Goal: Check status: Check status

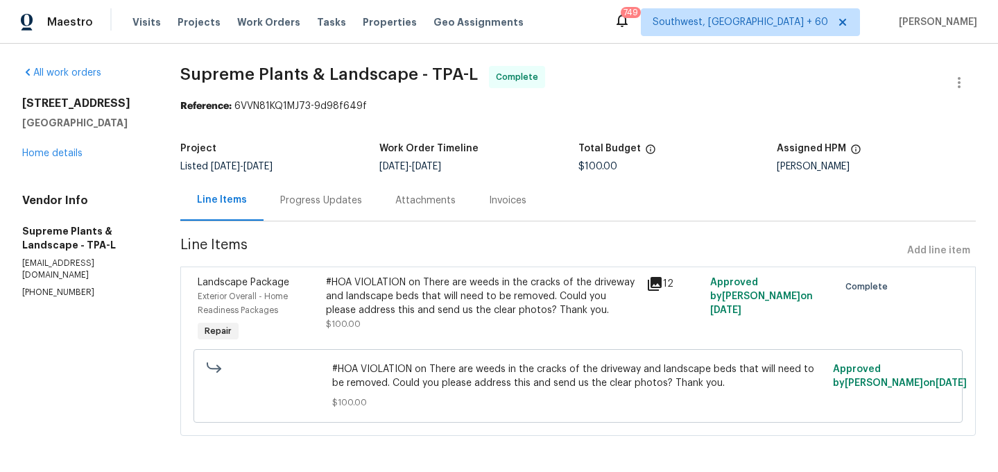
click at [345, 204] on div "Progress Updates" at bounding box center [321, 201] width 82 height 14
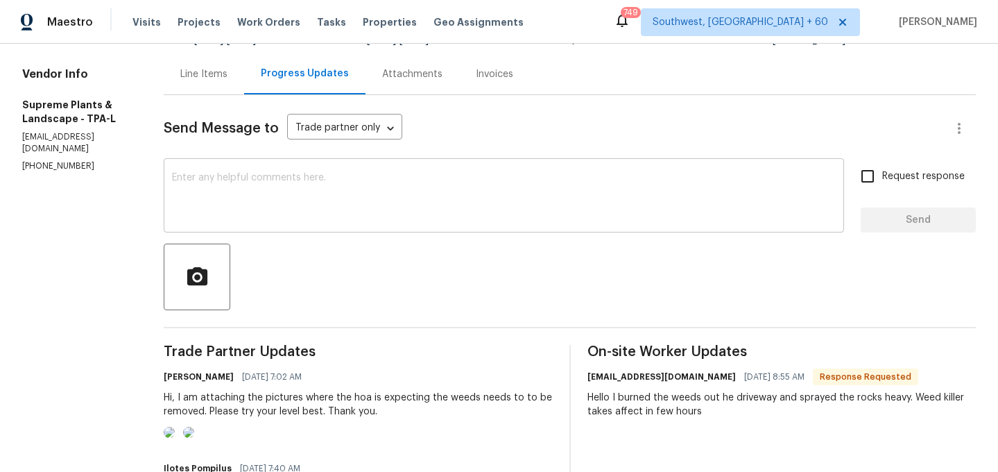
scroll to position [86, 0]
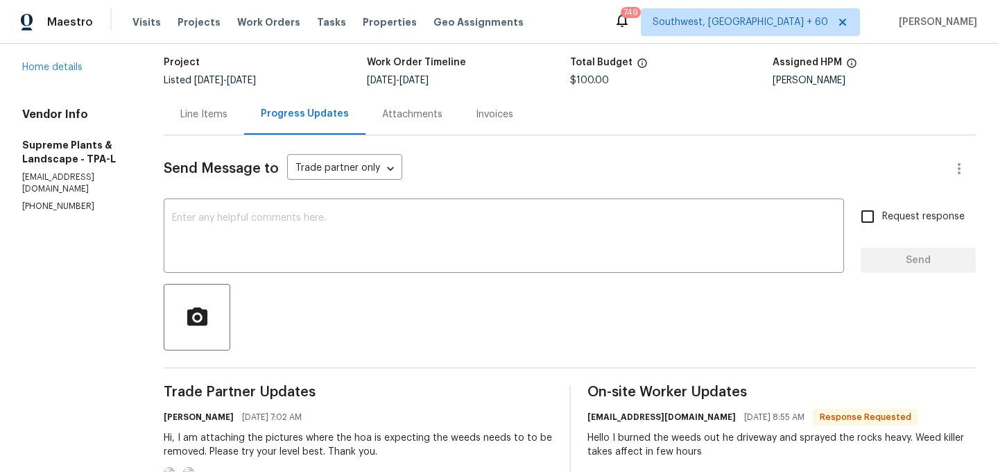
click at [212, 112] on div "Line Items" at bounding box center [203, 115] width 47 height 14
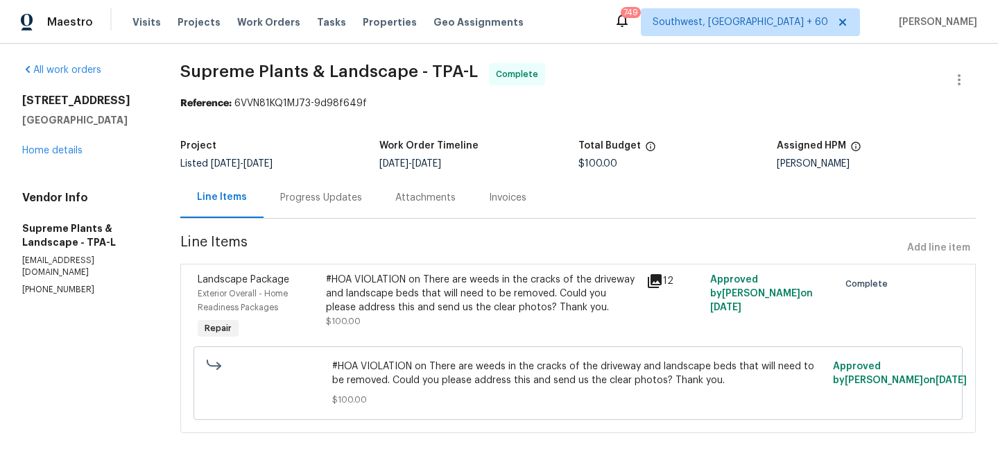
click at [418, 292] on div "#HOA VIOLATION on There are weeds in the cracks of the driveway and landscape b…" at bounding box center [482, 294] width 312 height 42
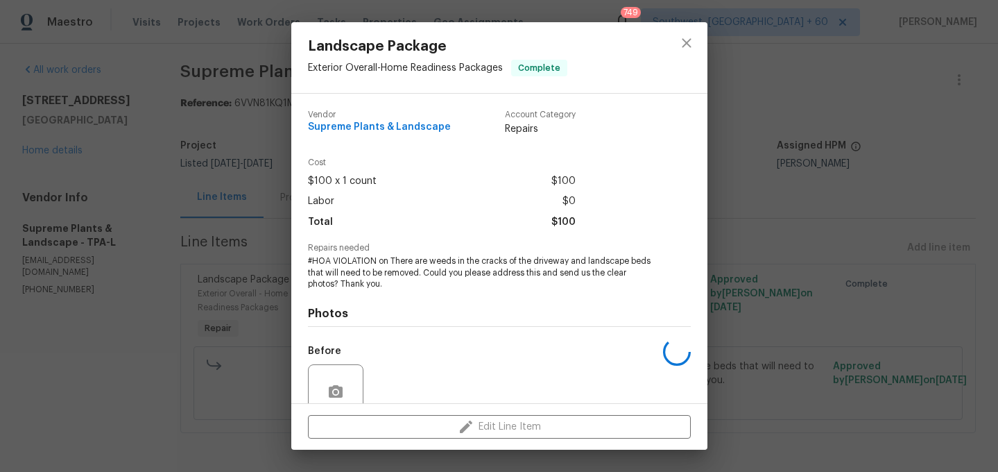
scroll to position [121, 0]
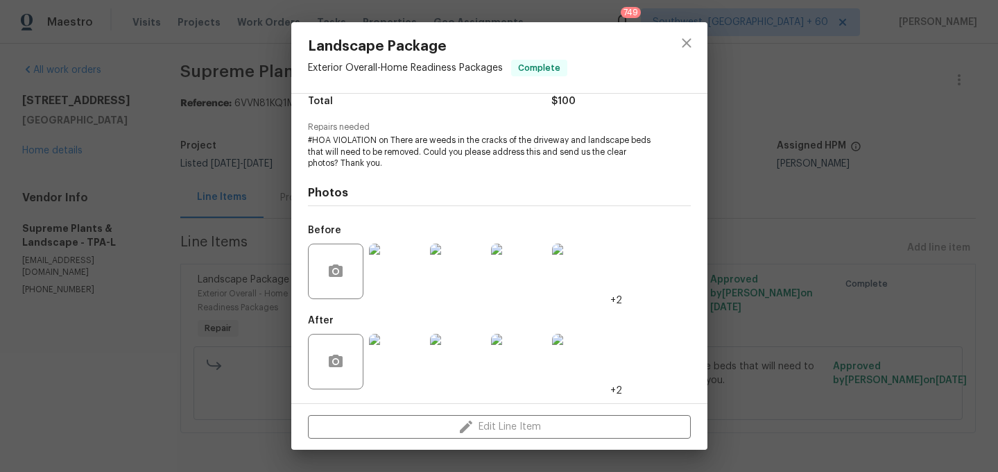
click at [406, 379] on img at bounding box center [396, 361] width 55 height 55
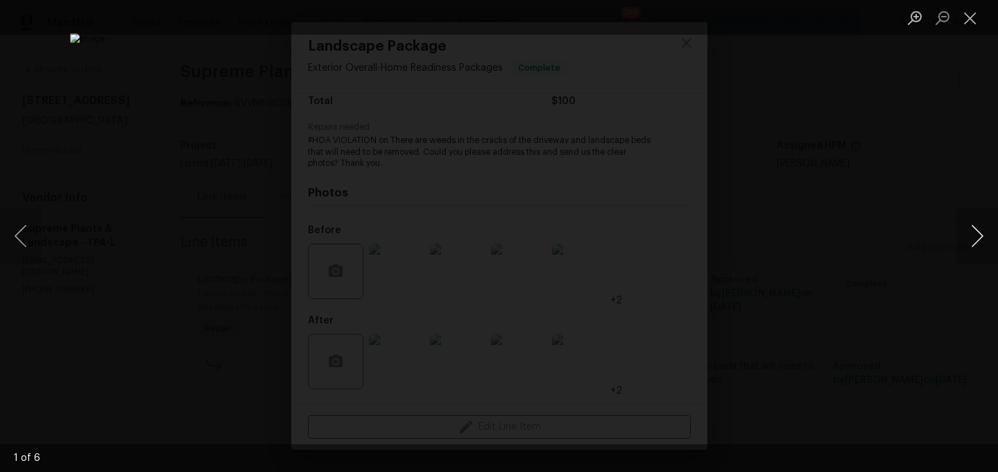
click at [983, 240] on button "Next image" at bounding box center [977, 235] width 42 height 55
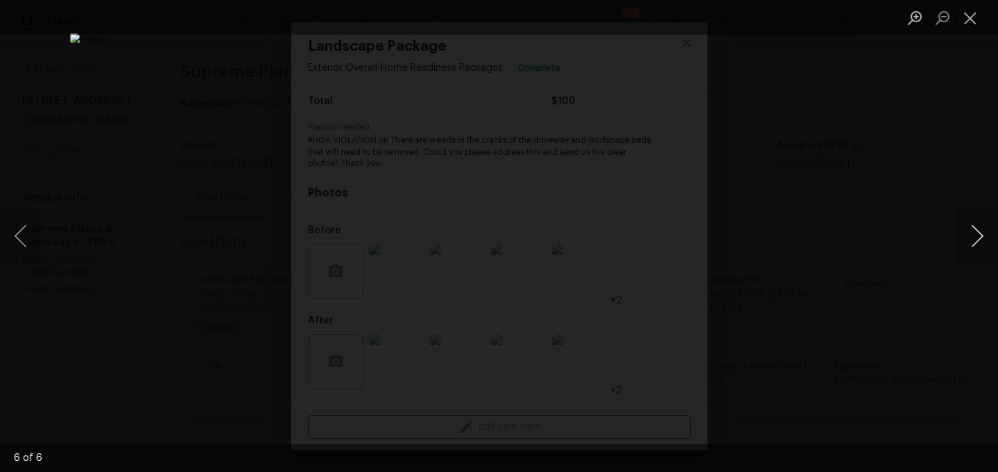
click at [983, 240] on button "Next image" at bounding box center [977, 235] width 42 height 55
click at [971, 20] on button "Close lightbox" at bounding box center [970, 18] width 28 height 24
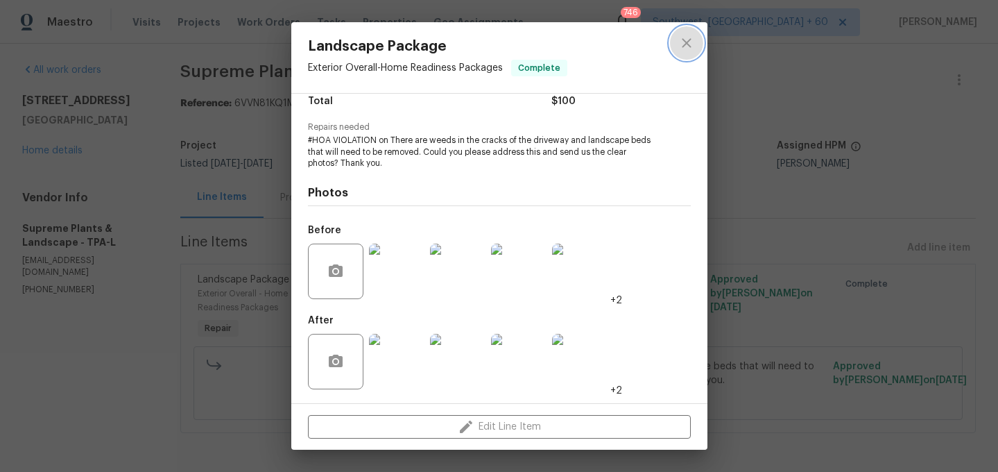
click at [689, 43] on icon "close" at bounding box center [686, 43] width 17 height 17
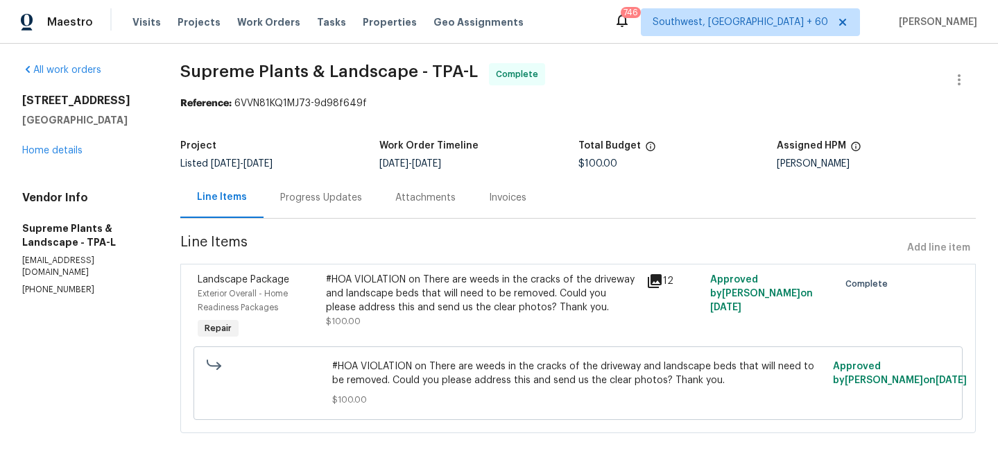
click at [331, 214] on div "Progress Updates" at bounding box center [321, 197] width 115 height 41
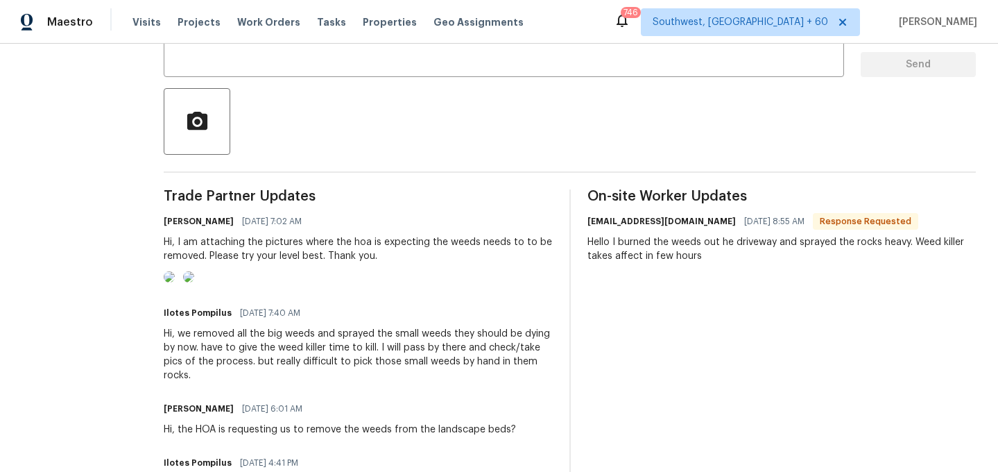
scroll to position [264, 0]
